Goal: Task Accomplishment & Management: Manage account settings

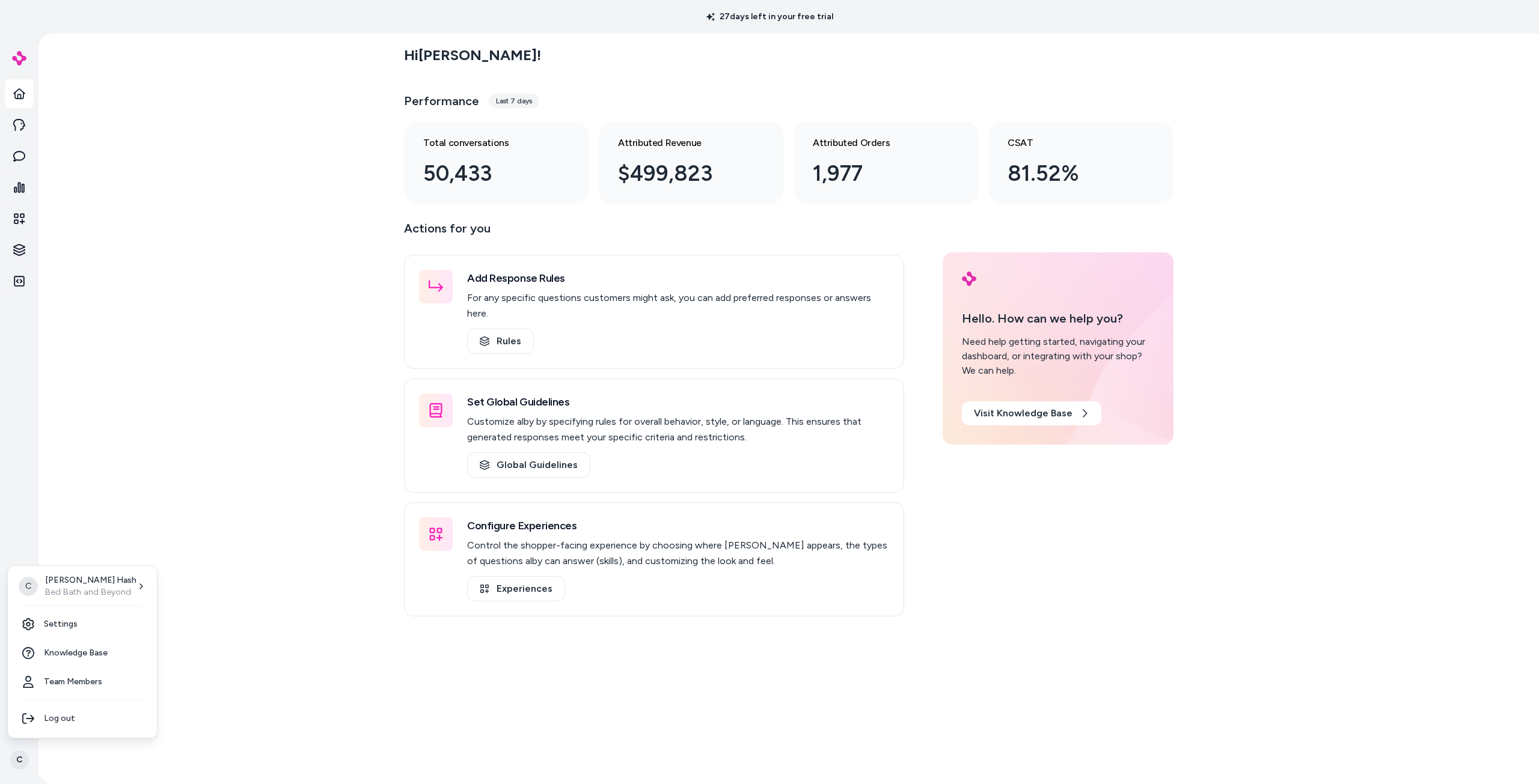
click at [21, 762] on html "27 days left in your free trial C Hi [PERSON_NAME] ! Performance Last 7 days To…" at bounding box center [770, 392] width 1539 height 784
click at [82, 622] on link "Settings" at bounding box center [82, 624] width 140 height 29
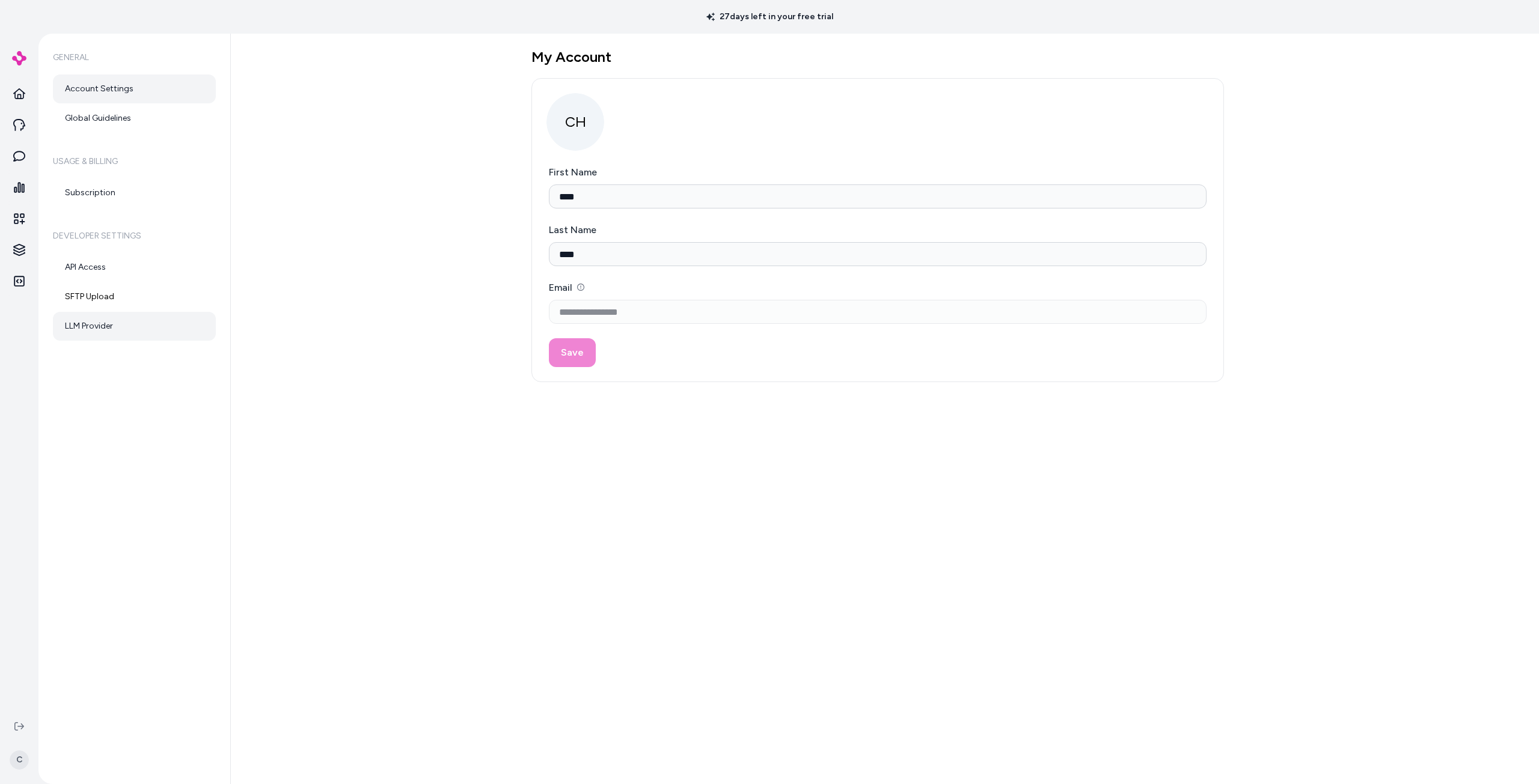
click at [102, 327] on link "LLM Provider" at bounding box center [134, 326] width 163 height 29
